Goal: Information Seeking & Learning: Learn about a topic

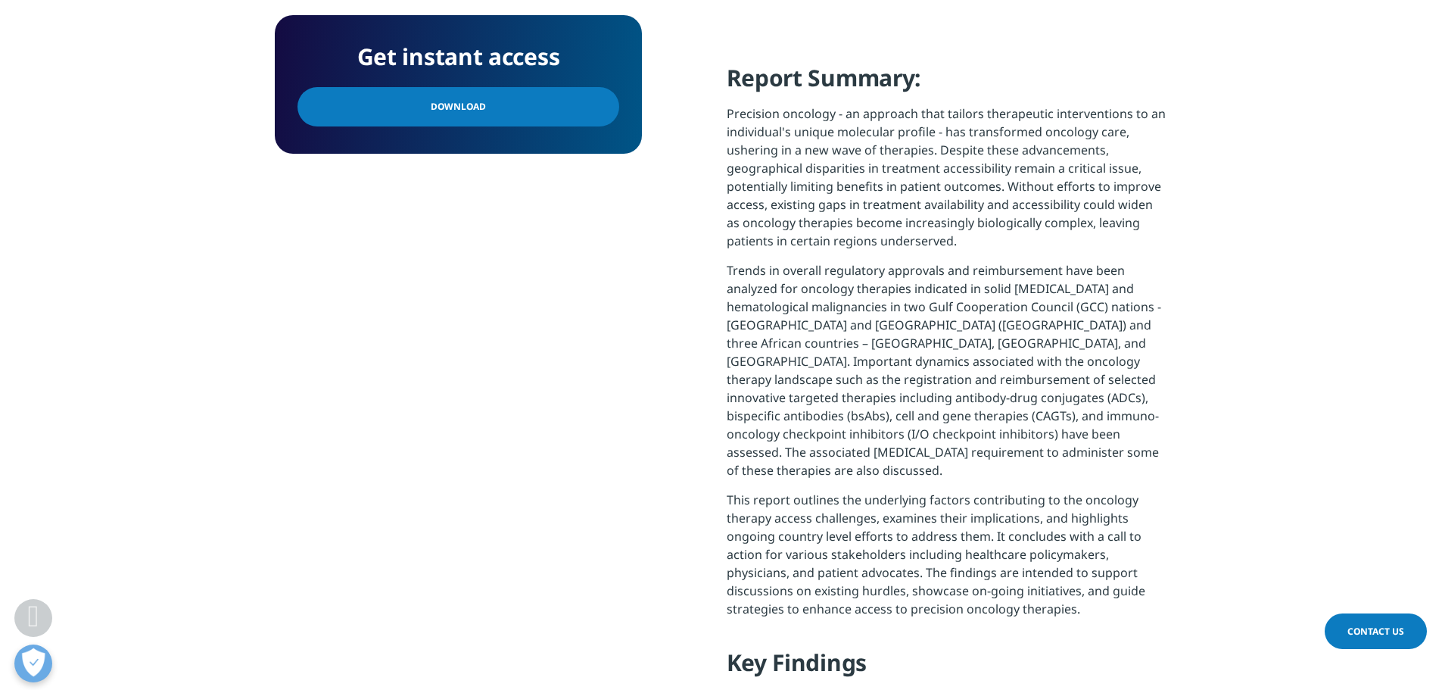
scroll to position [1060, 0]
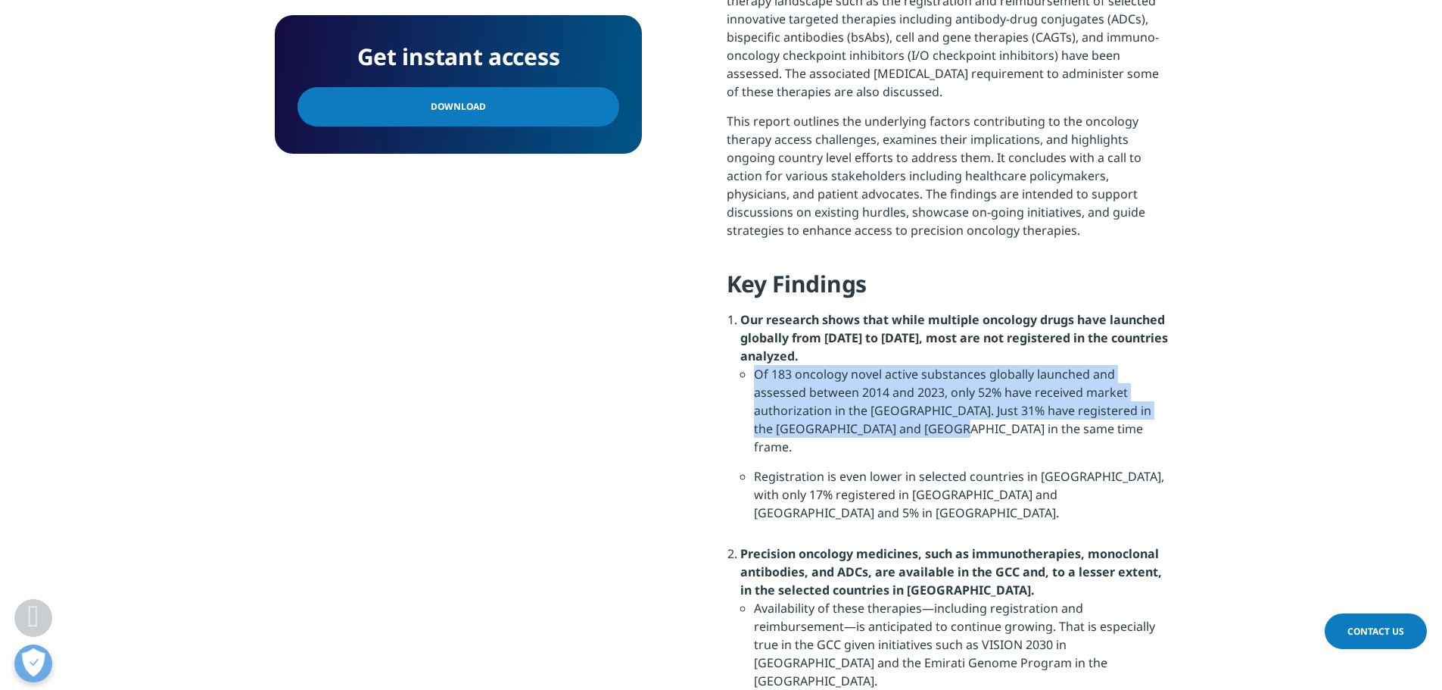
drag, startPoint x: 756, startPoint y: 355, endPoint x: 848, endPoint y: 410, distance: 106.6
click at [848, 410] on li "Of 183 oncology novel active substances globally launched and assessed between …" at bounding box center [961, 416] width 414 height 102
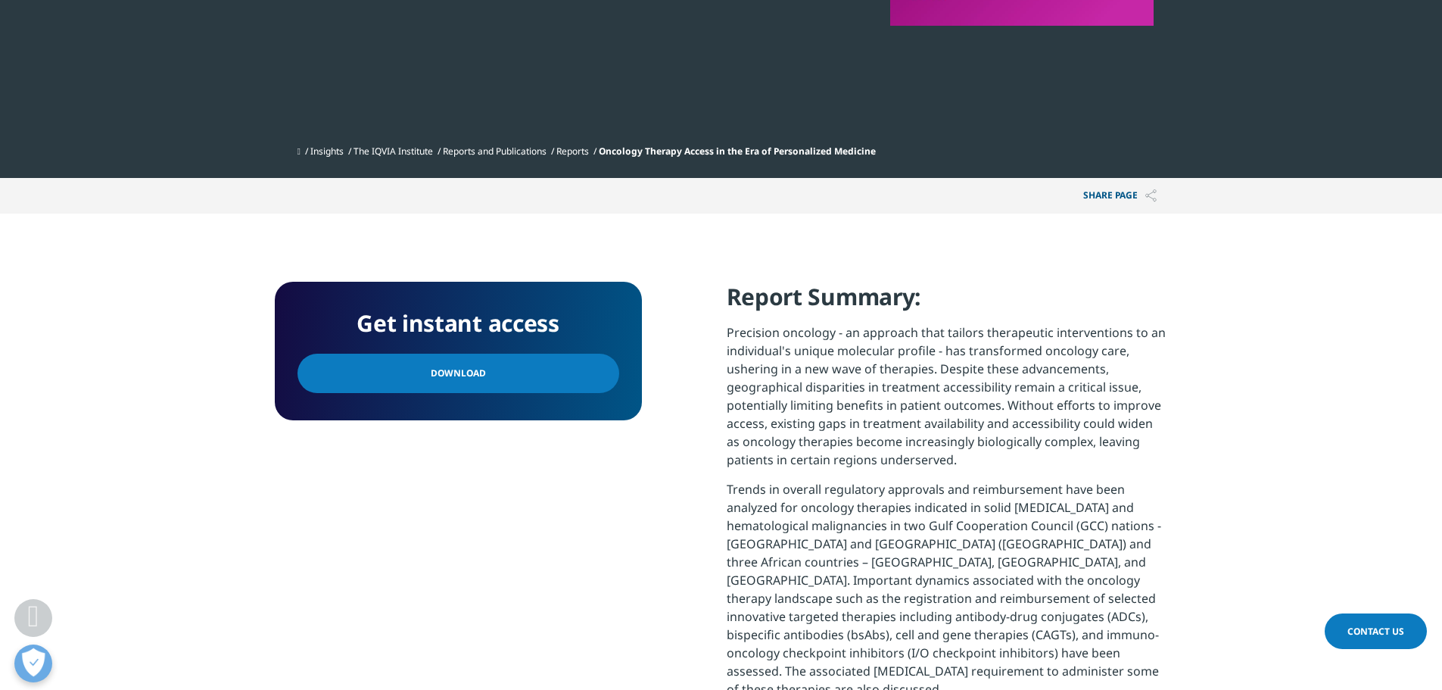
scroll to position [454, 0]
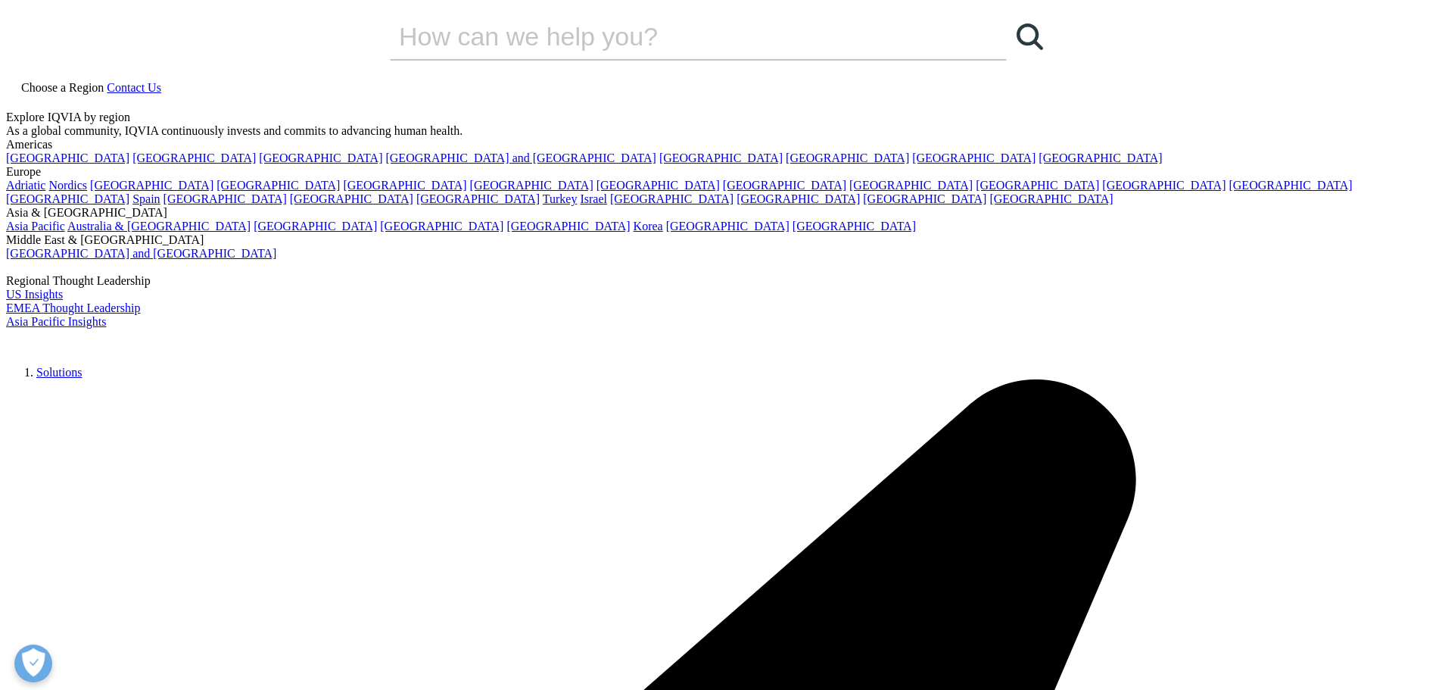
scroll to position [530, 0]
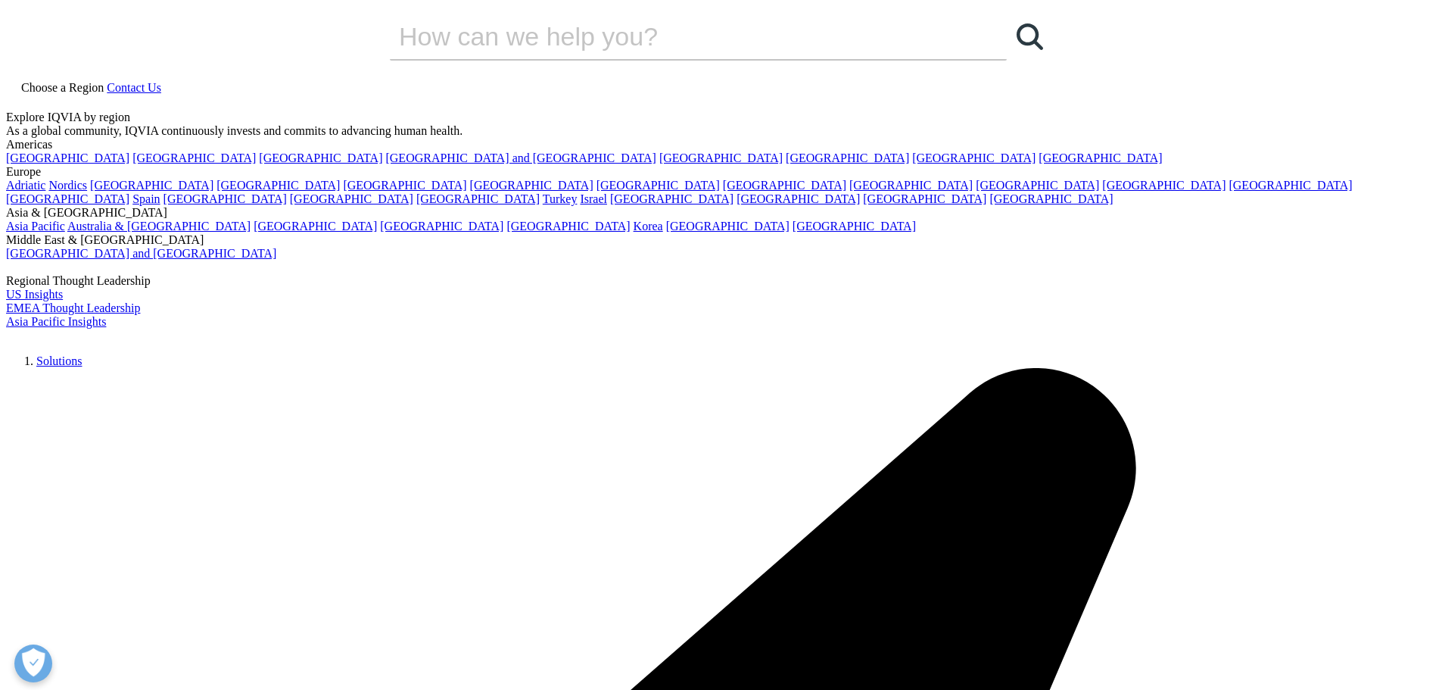
scroll to position [1486, 893]
